Goal: Task Accomplishment & Management: Manage account settings

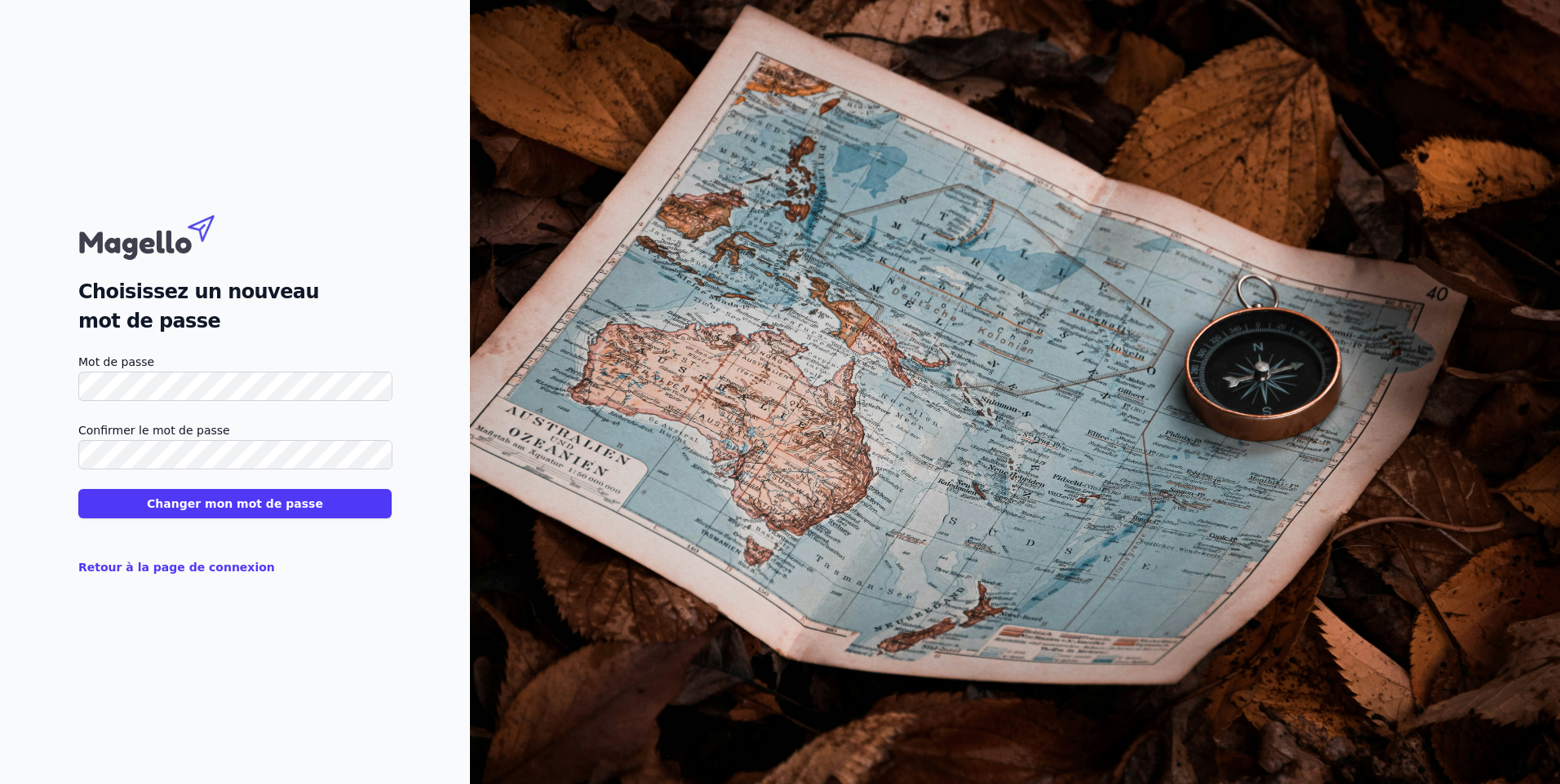
click at [78, 490] on button "Changer mon mot de passe" at bounding box center [234, 504] width 313 height 29
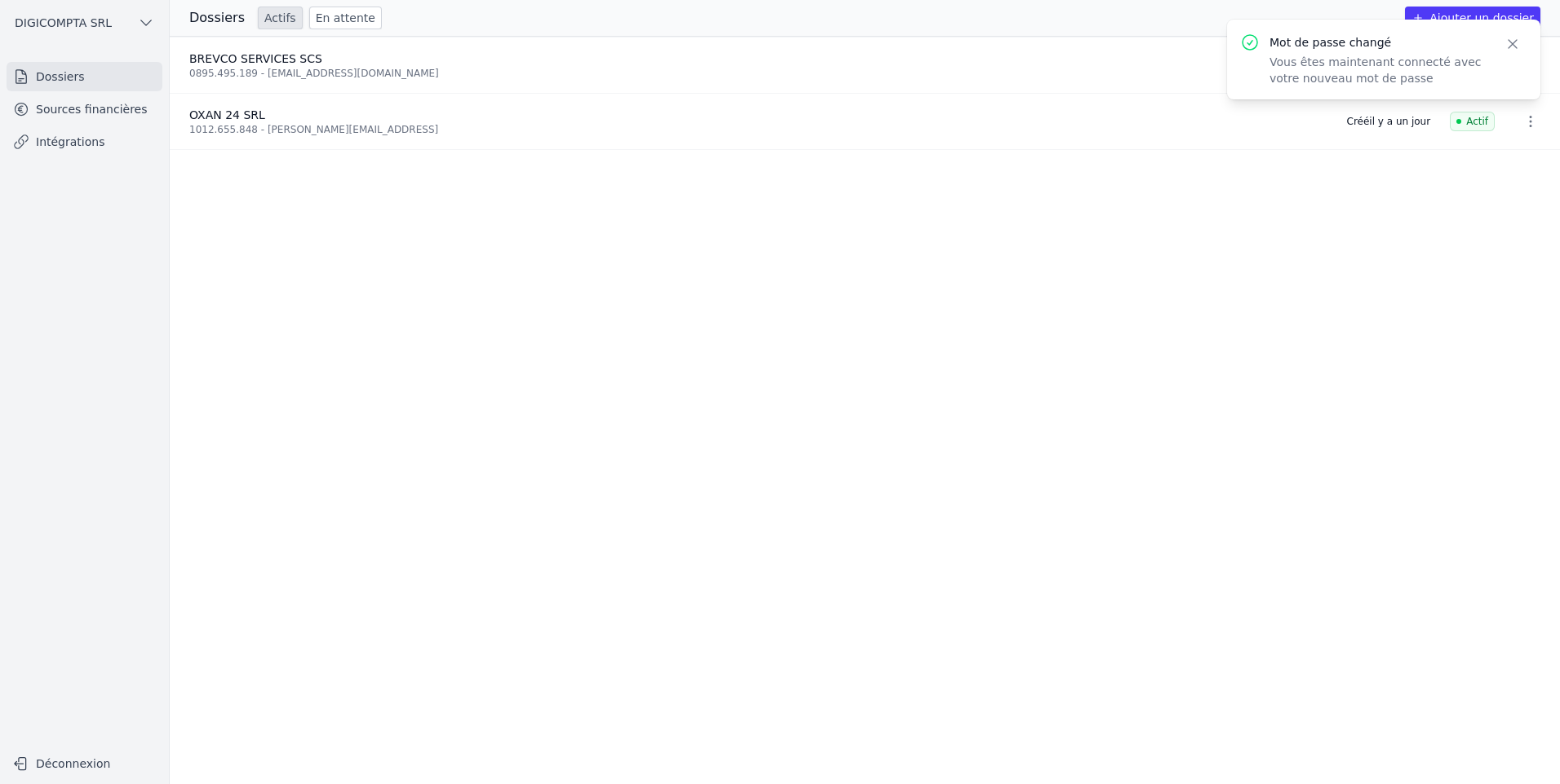
click at [1508, 36] on icon "button" at bounding box center [1512, 43] width 16 height 16
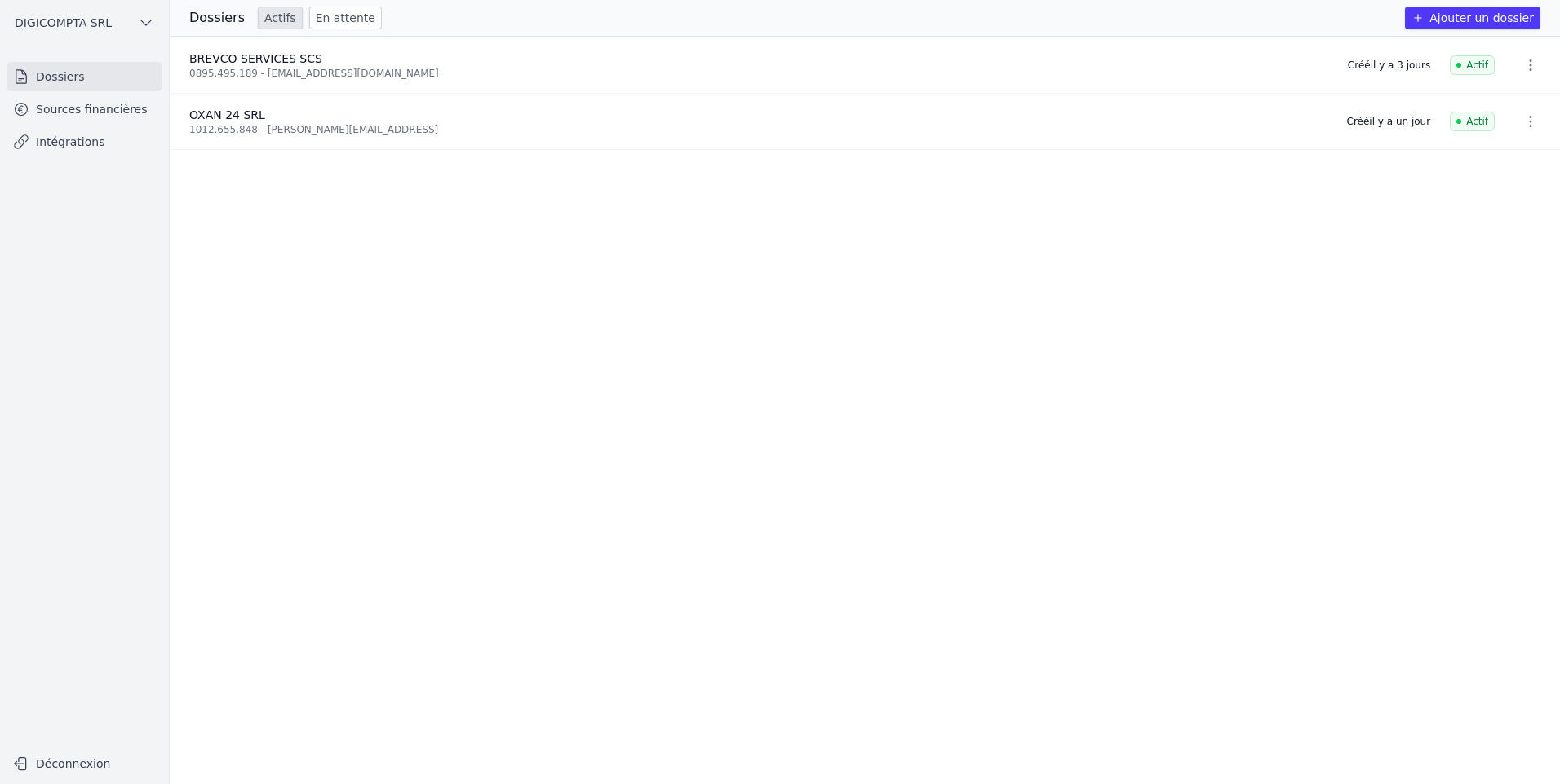
click at [75, 80] on link "Dossiers" at bounding box center [84, 76] width 156 height 29
click at [142, 20] on icon "button" at bounding box center [146, 23] width 16 height 16
click at [122, 51] on span "DIGICOMPTA SRL" at bounding box center [109, 59] width 97 height 16
click at [56, 106] on link "Sources financières" at bounding box center [84, 109] width 156 height 29
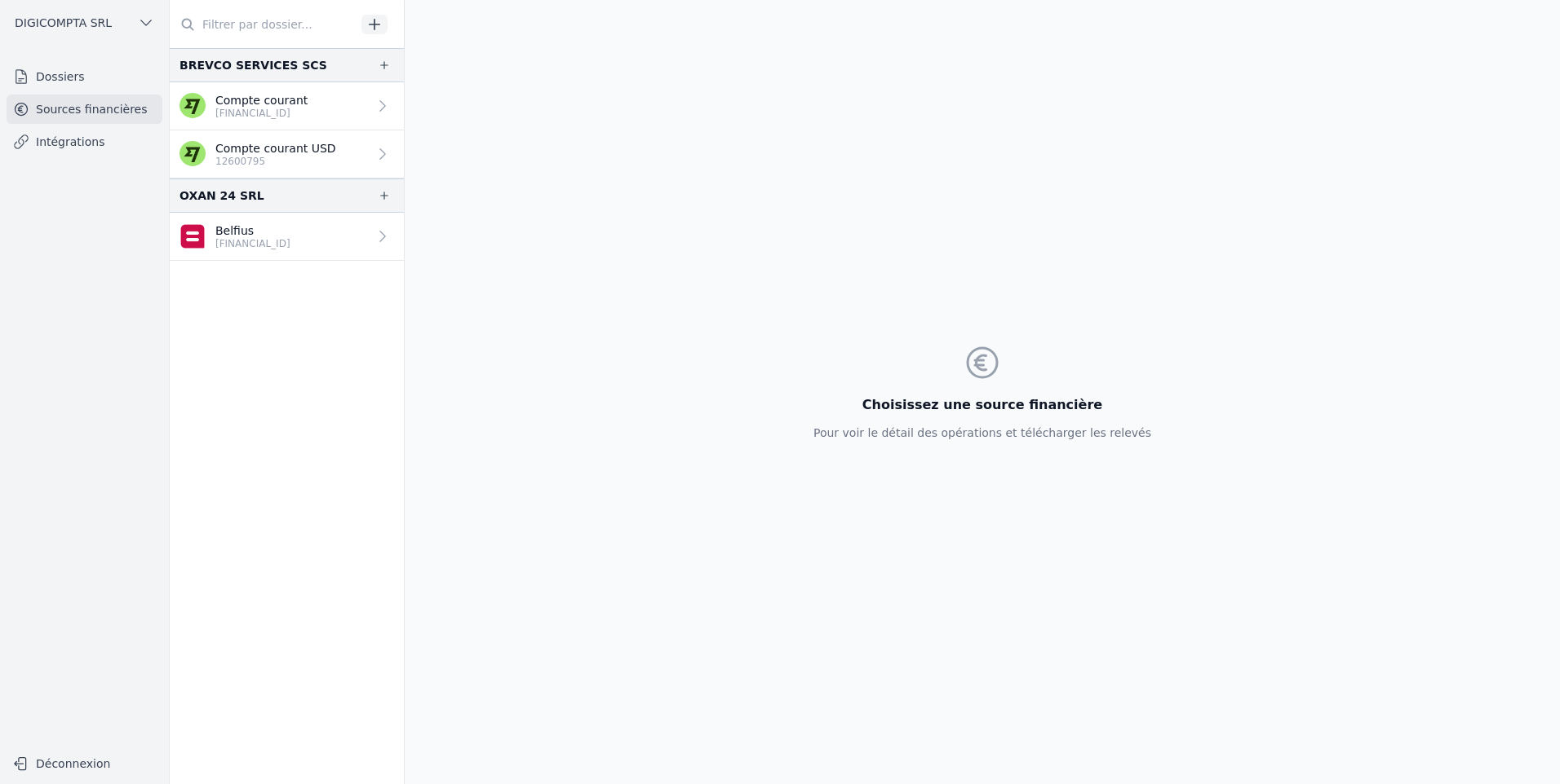
click at [290, 240] on p "[FINANCIAL_ID]" at bounding box center [253, 244] width 75 height 13
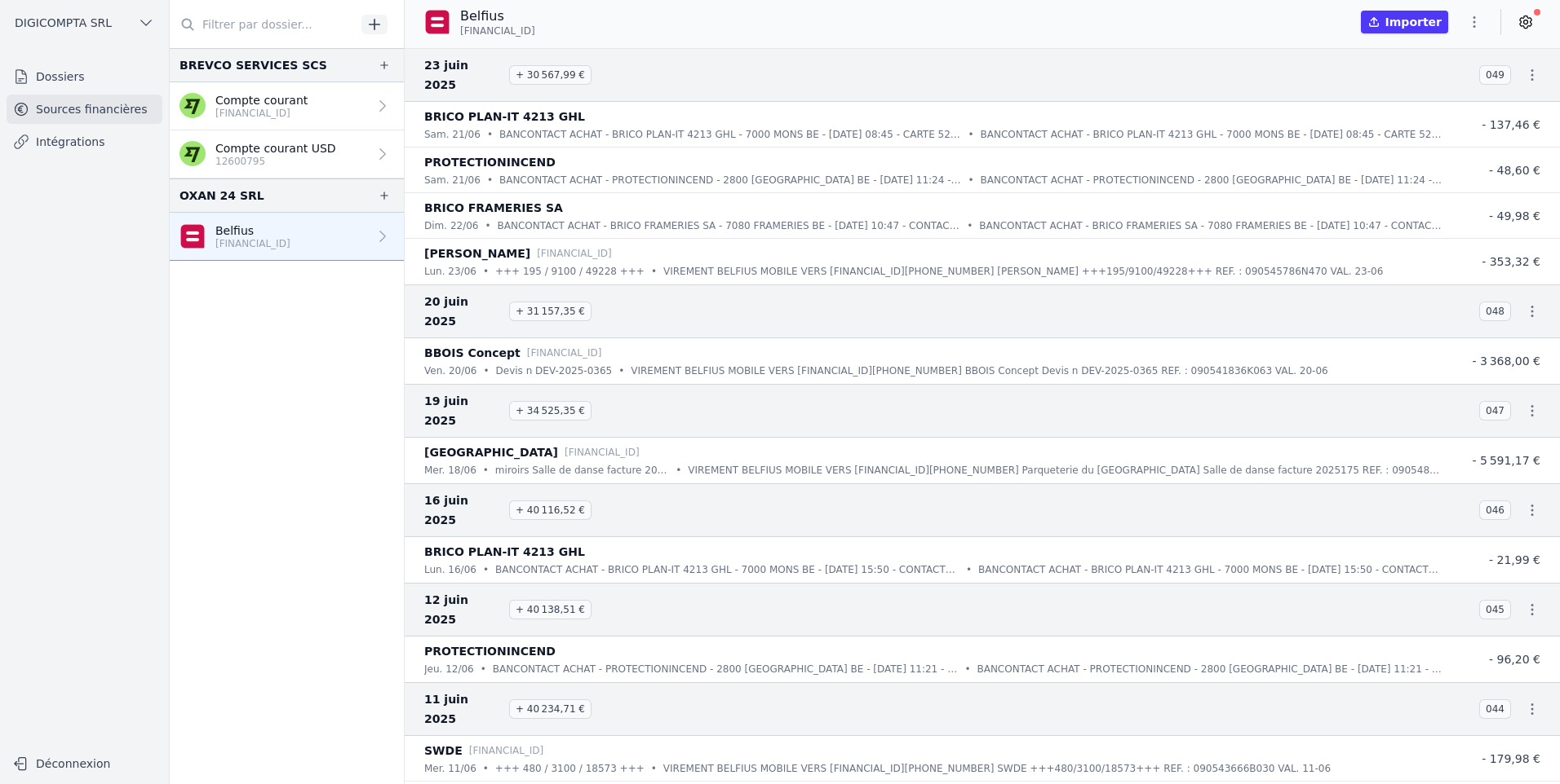
click at [138, 19] on icon "button" at bounding box center [146, 23] width 16 height 16
click at [106, 56] on span "DIGICOMPTA SRL" at bounding box center [109, 59] width 97 height 16
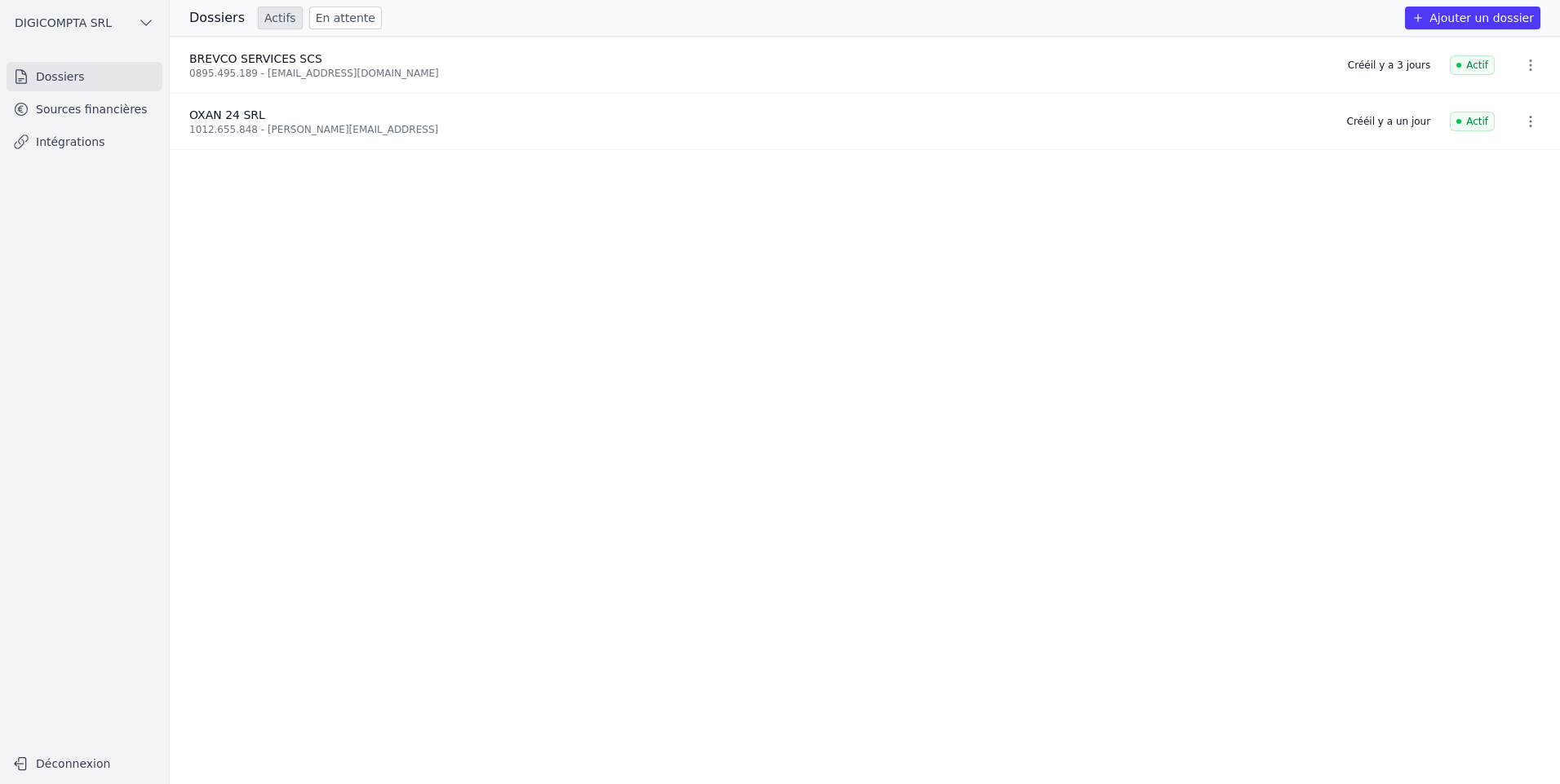
click at [75, 106] on link "Sources financières" at bounding box center [84, 109] width 156 height 29
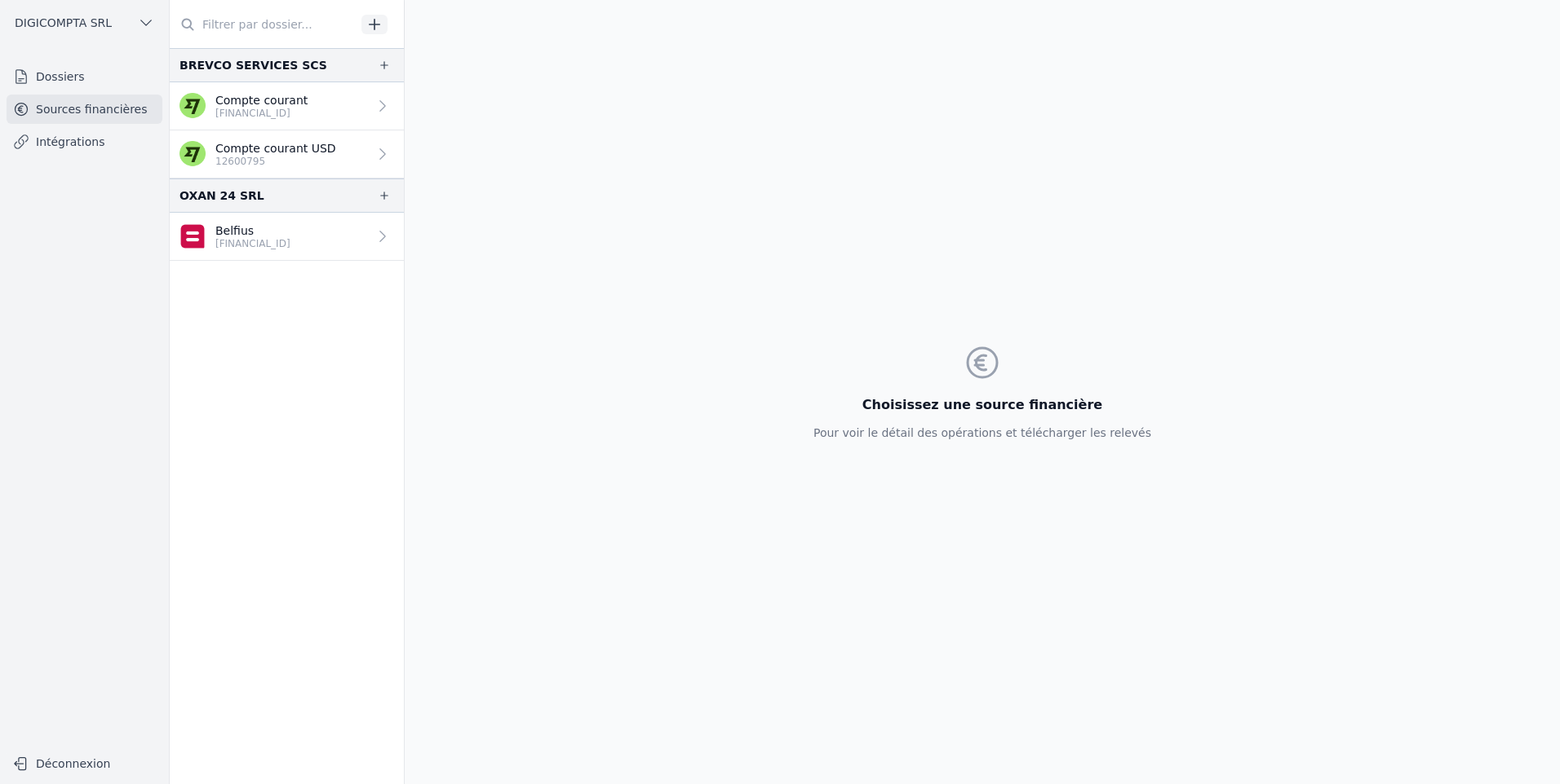
click at [301, 106] on p "Compte courant" at bounding box center [262, 100] width 92 height 16
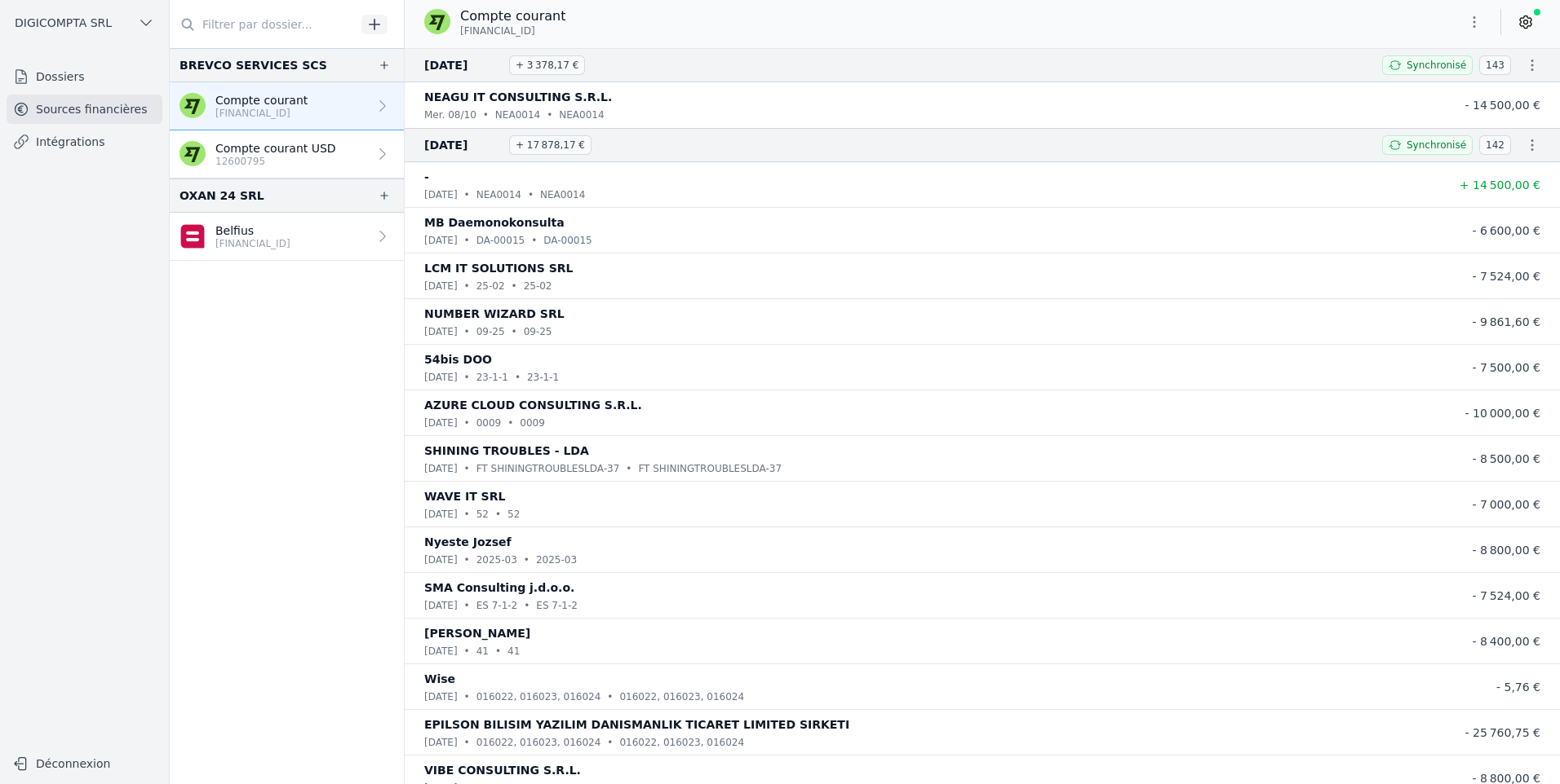
click at [535, 229] on p "MB Daemonokonsulta" at bounding box center [494, 223] width 140 height 20
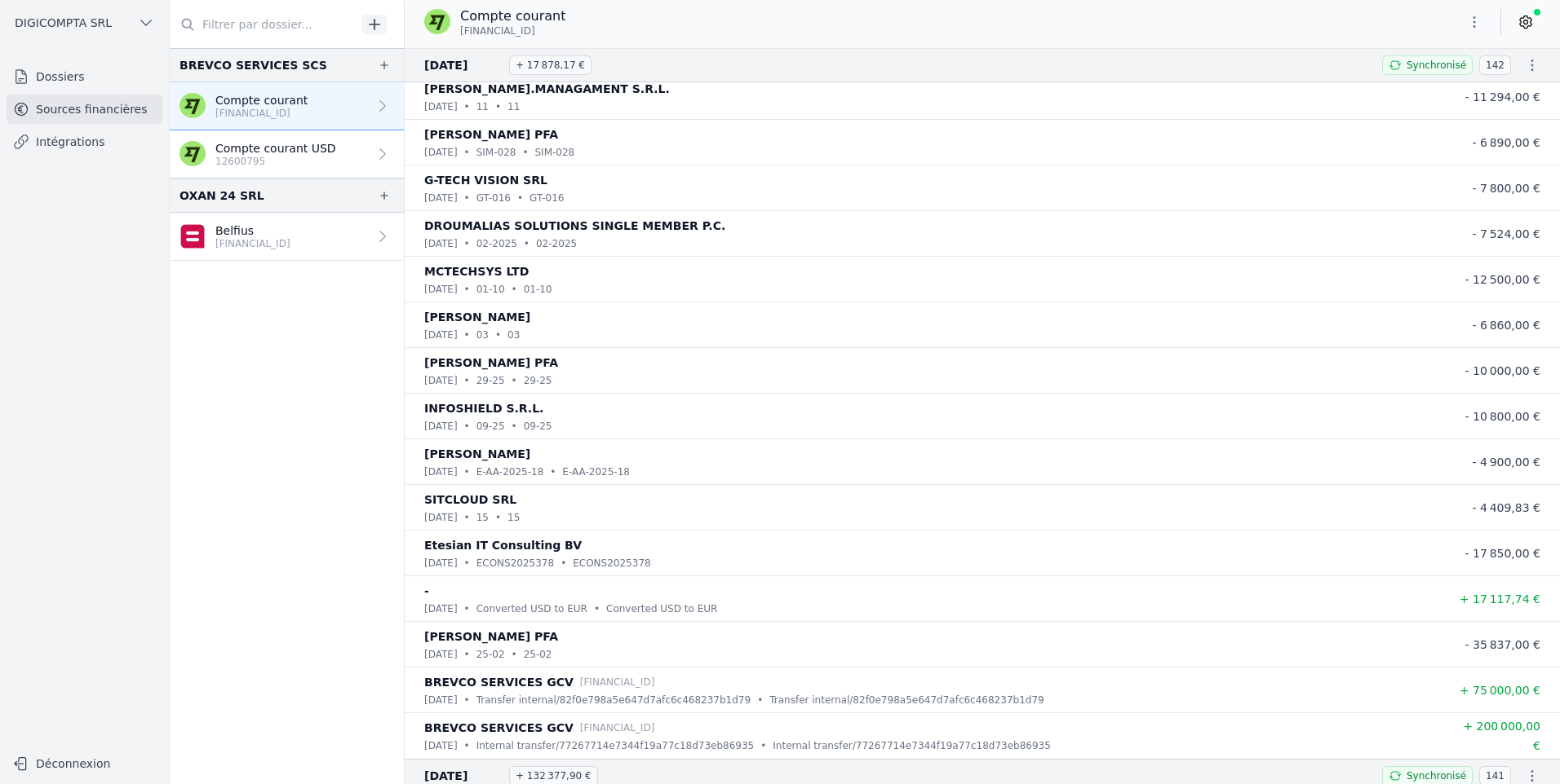
scroll to position [1631, 0]
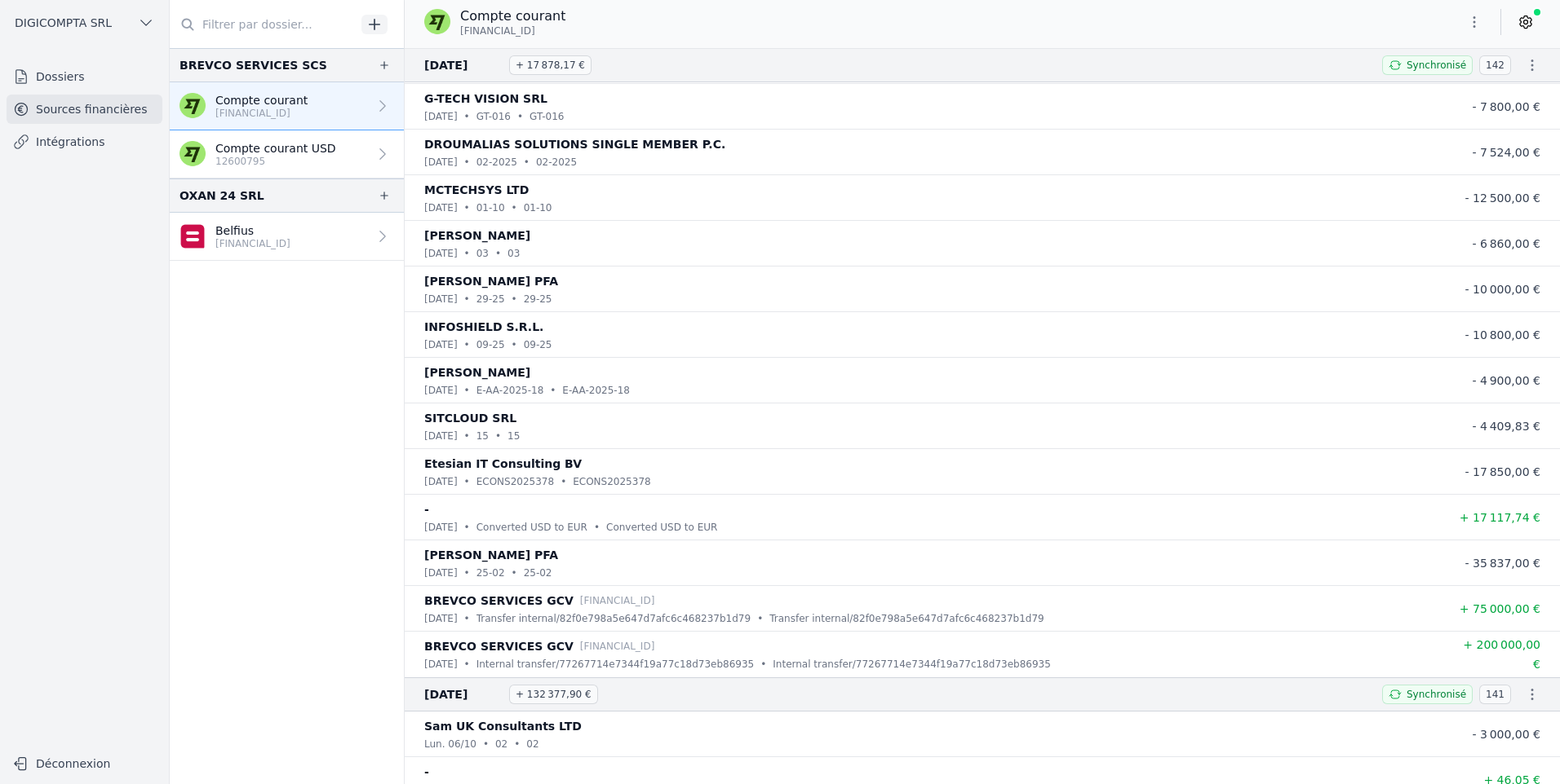
click at [723, 662] on p "Internal transfer/77267714e7344f19a77c18d73eb86935" at bounding box center [615, 664] width 278 height 16
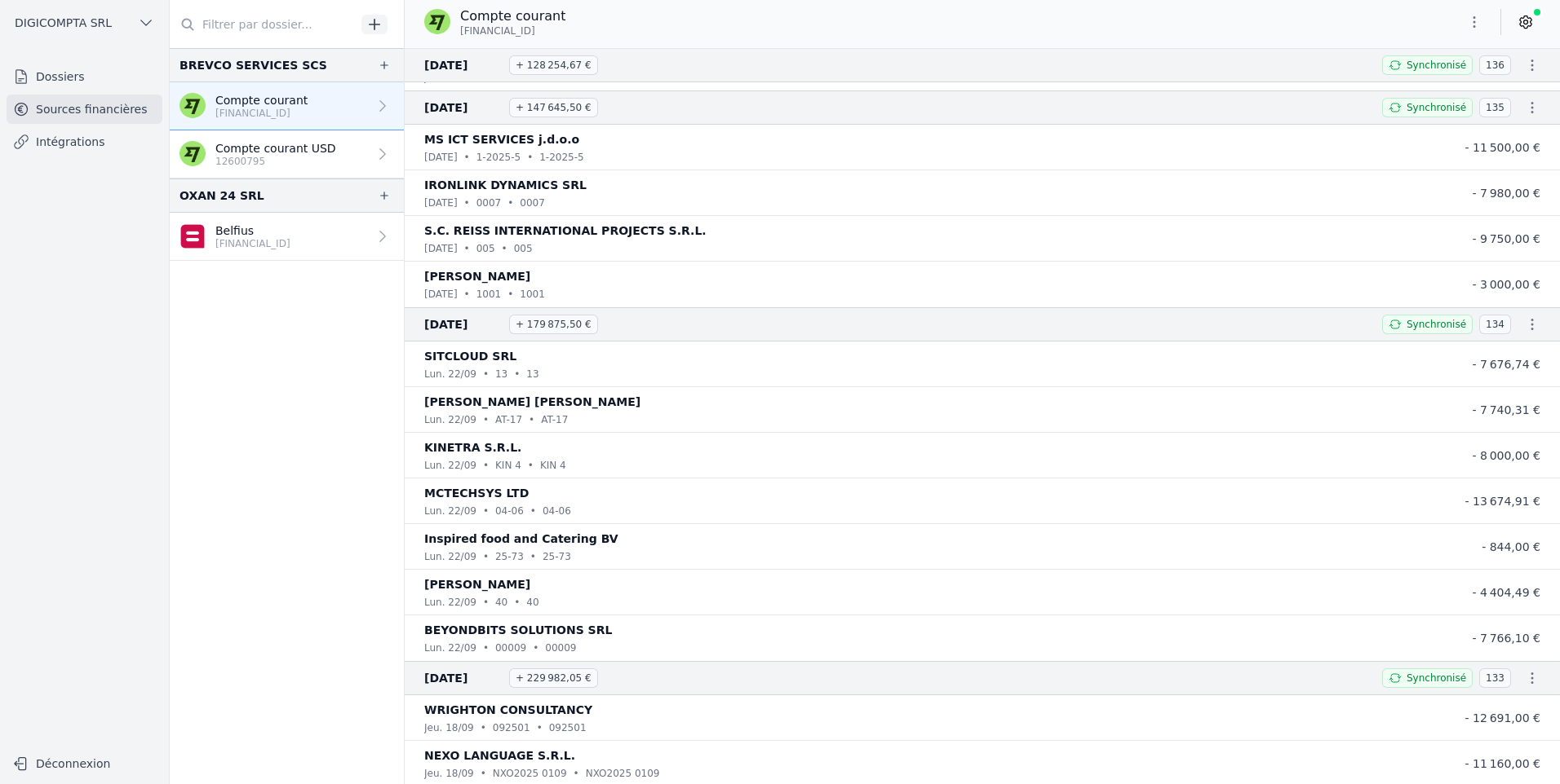
scroll to position [4810, 0]
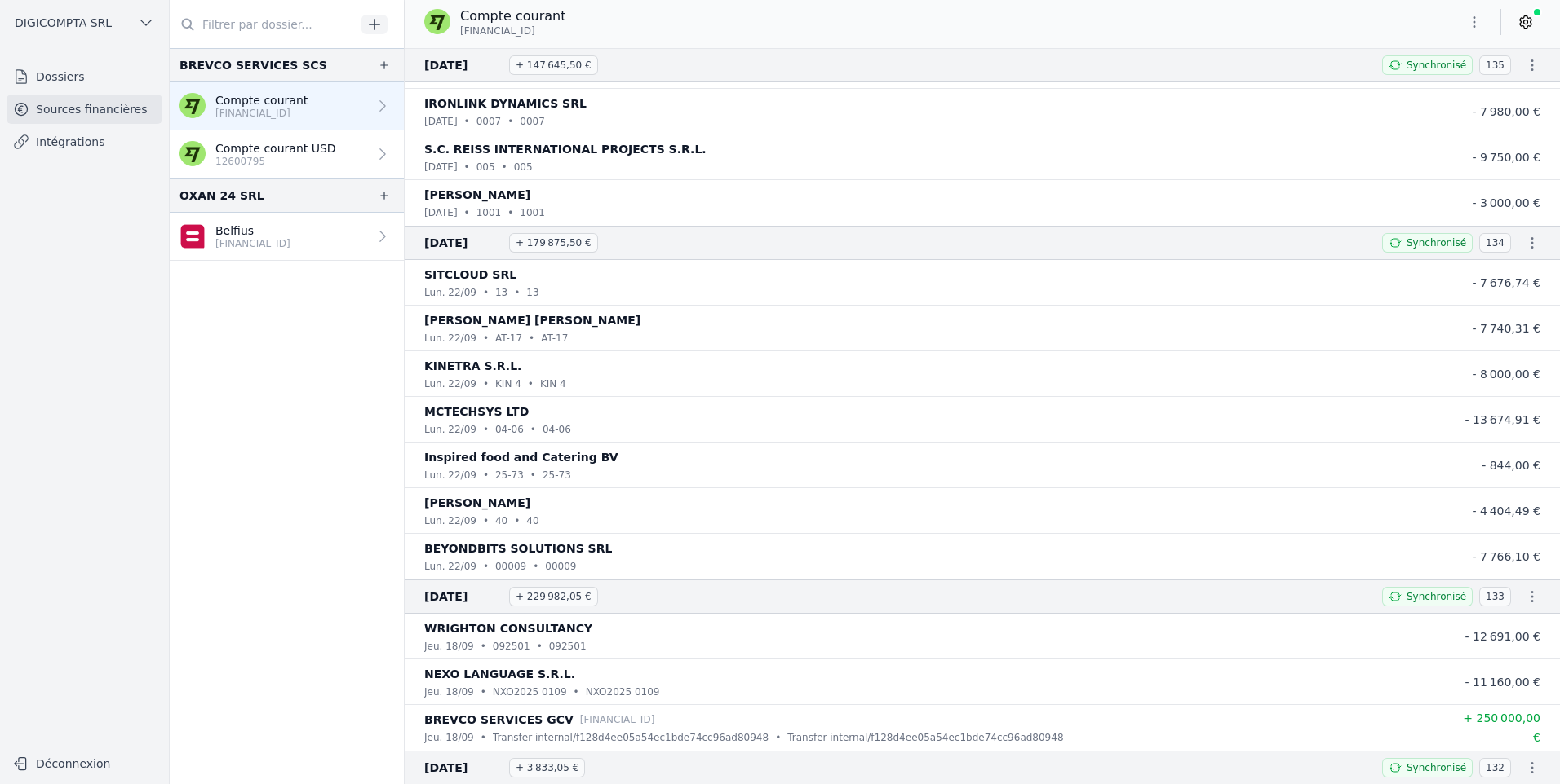
click at [290, 235] on p "Belfius" at bounding box center [253, 231] width 75 height 16
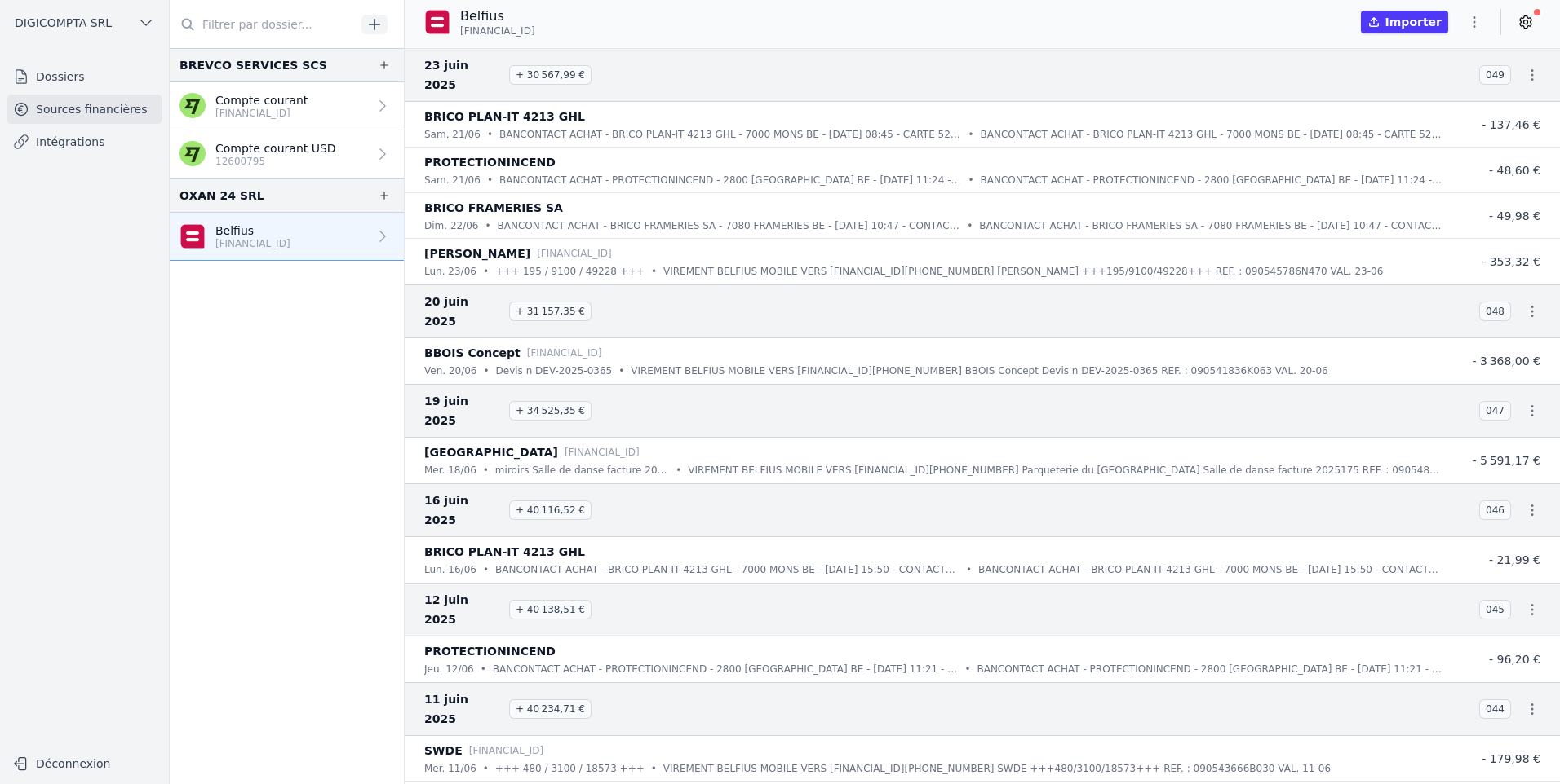
click at [298, 112] on p "[FINANCIAL_ID]" at bounding box center [262, 113] width 92 height 13
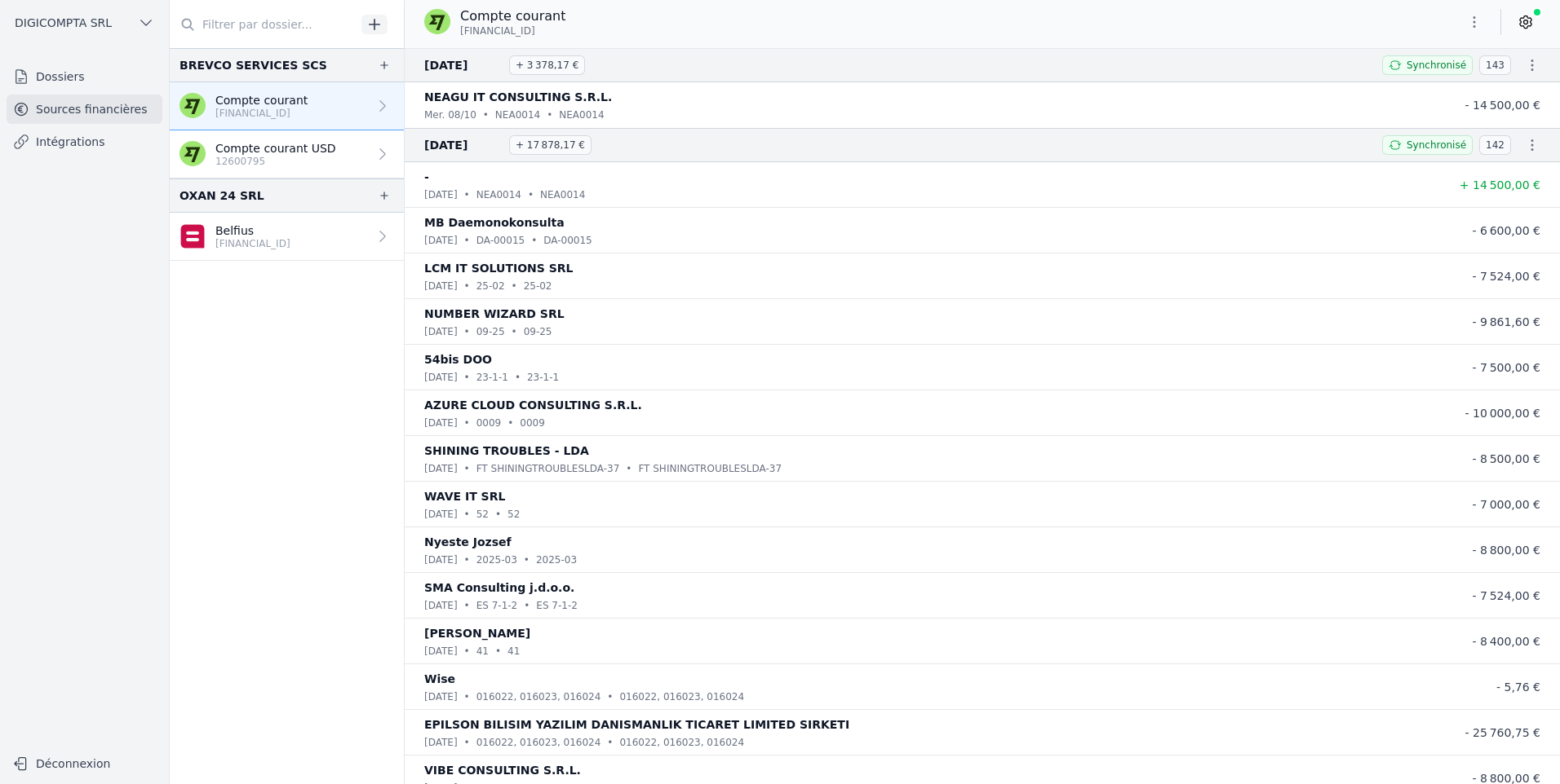
click at [521, 99] on p "NEAGU IT CONSULTING S.R.L." at bounding box center [517, 97] width 187 height 20
click at [1527, 60] on icon "button" at bounding box center [1532, 65] width 16 height 16
click at [1448, 122] on link "Télécharger le PDF" at bounding box center [1479, 124] width 144 height 29
click at [62, 131] on link "Intégrations" at bounding box center [84, 141] width 156 height 29
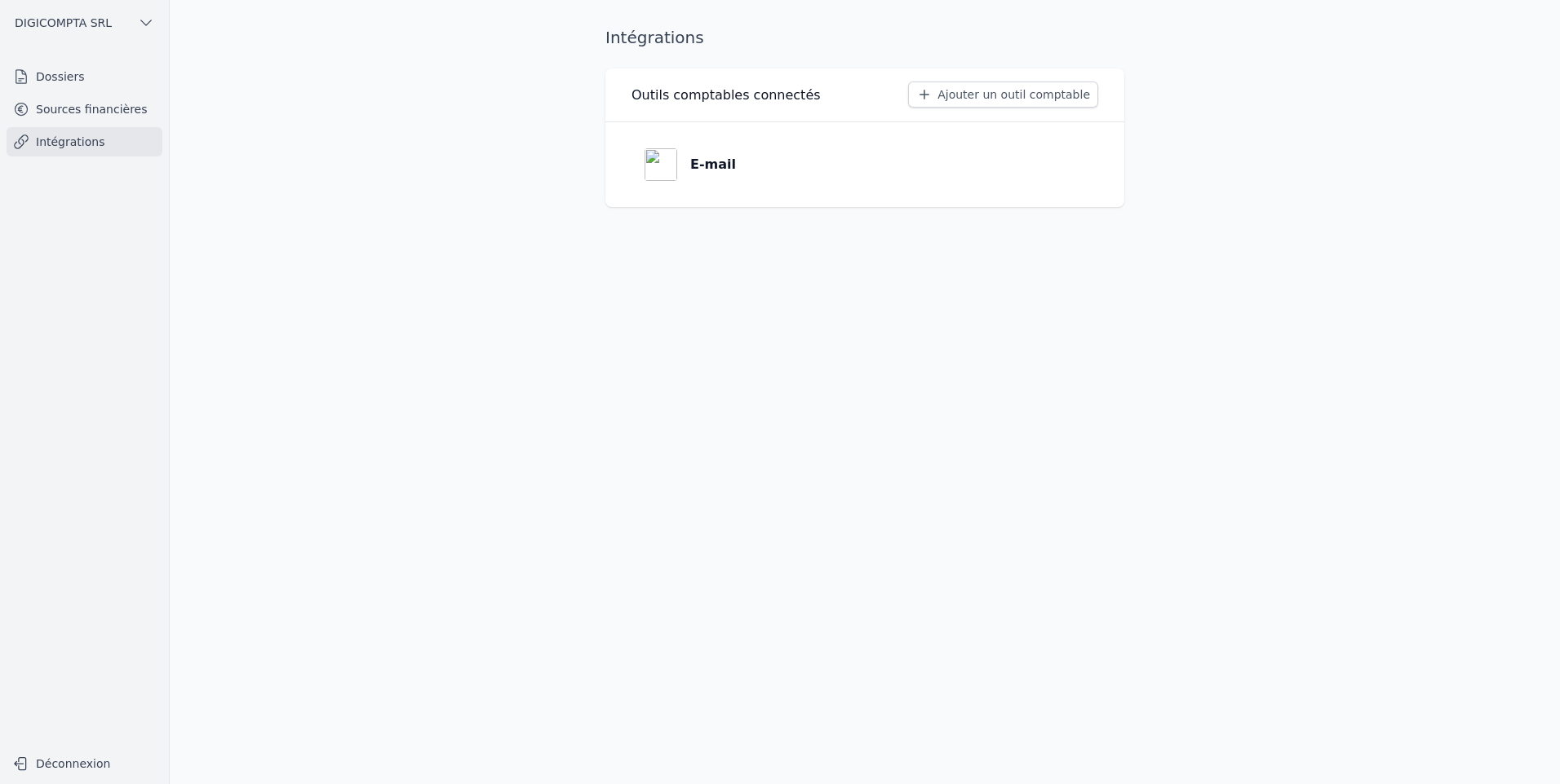
click at [66, 83] on link "Dossiers" at bounding box center [84, 76] width 156 height 29
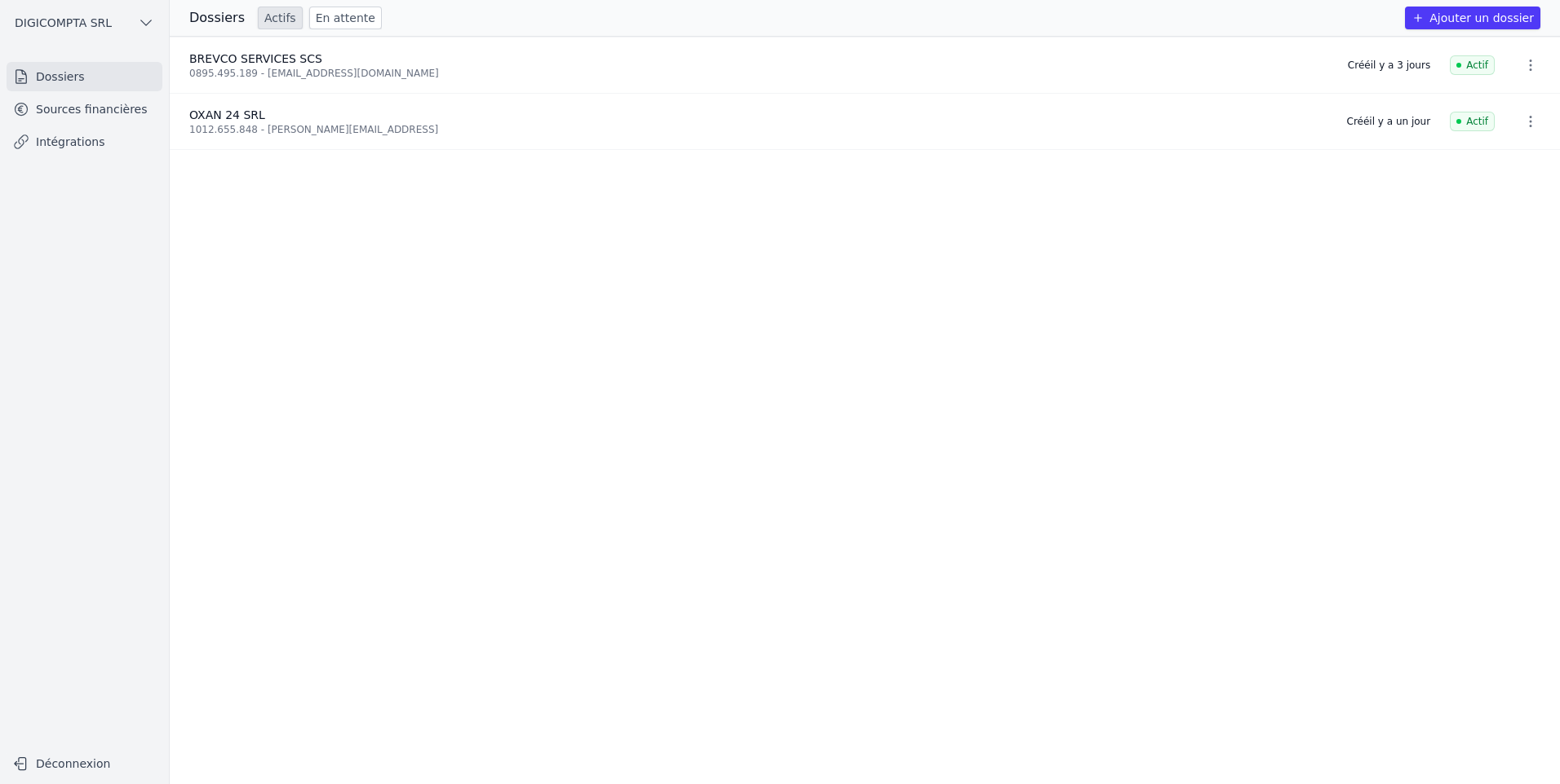
click at [331, 23] on link "En attente" at bounding box center [345, 18] width 73 height 23
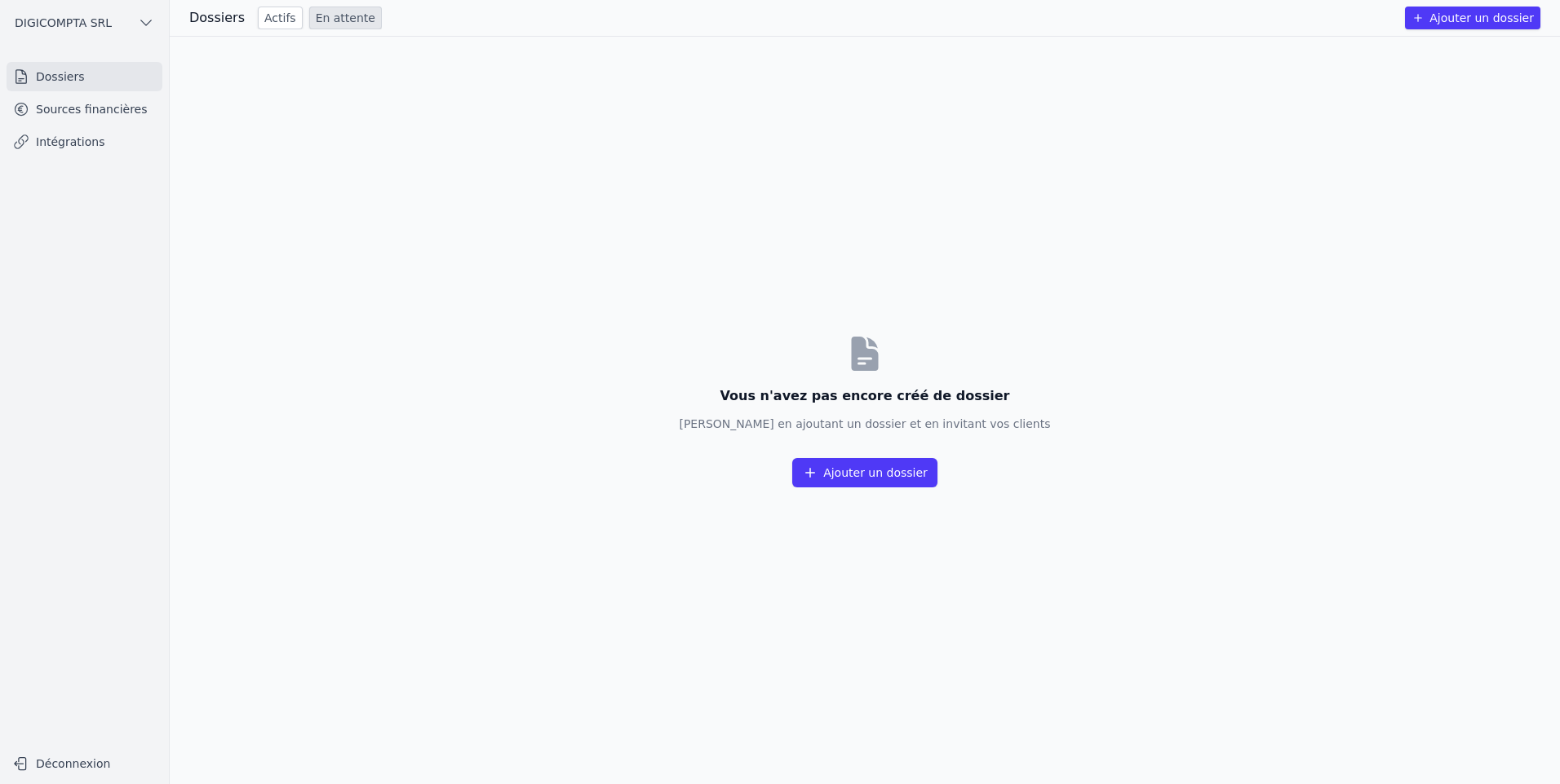
click at [264, 17] on link "Actifs" at bounding box center [280, 18] width 45 height 23
